Goal: Entertainment & Leisure: Consume media (video, audio)

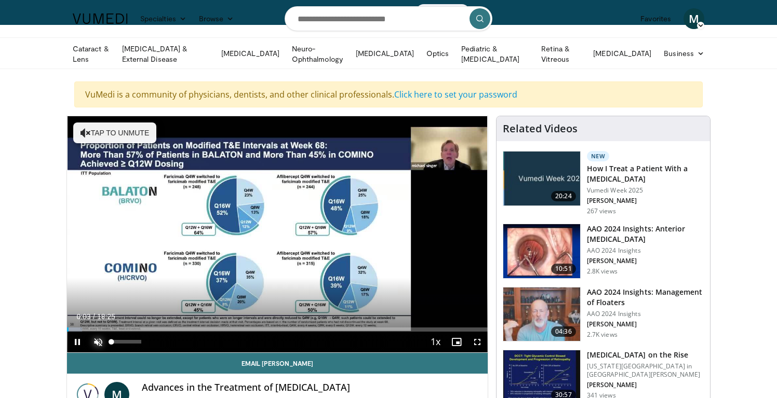
click at [98, 336] on span "Video Player" at bounding box center [98, 342] width 21 height 21
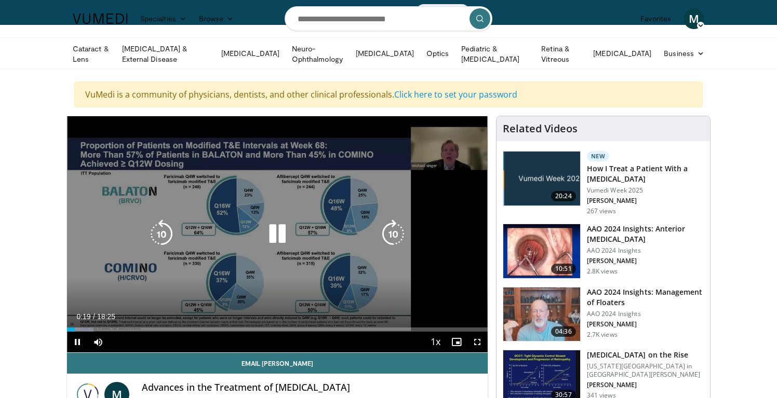
click at [392, 227] on icon "Video Player" at bounding box center [393, 234] width 29 height 29
click at [397, 234] on icon "Video Player" at bounding box center [393, 234] width 29 height 29
click at [397, 233] on icon "Video Player" at bounding box center [393, 234] width 29 height 29
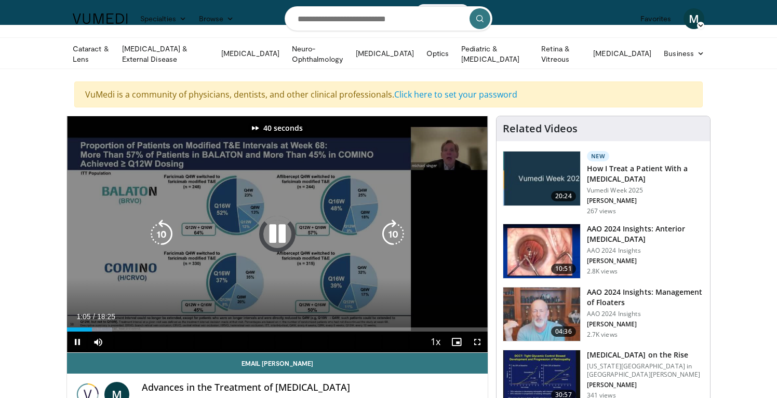
click at [397, 233] on icon "Video Player" at bounding box center [393, 234] width 29 height 29
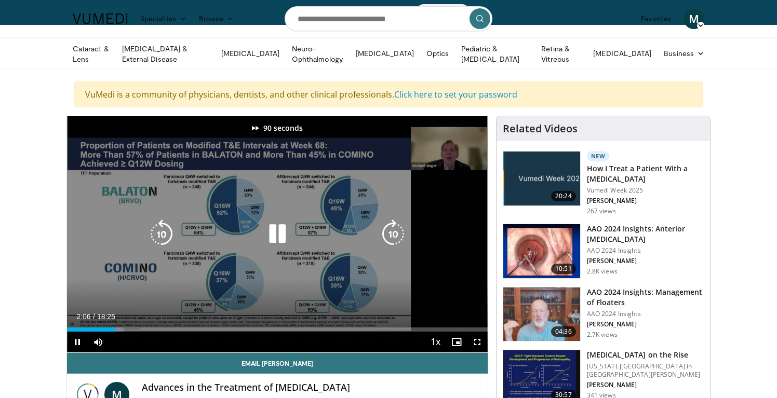
click at [397, 233] on icon "Video Player" at bounding box center [393, 234] width 29 height 29
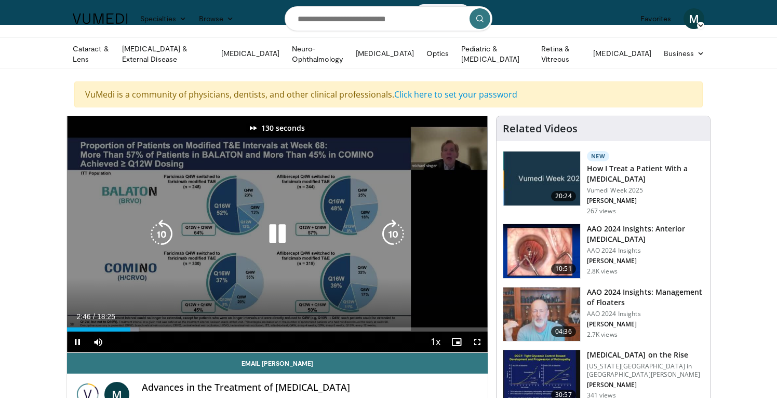
click at [397, 233] on icon "Video Player" at bounding box center [393, 234] width 29 height 29
